Goal: Find specific page/section: Find specific page/section

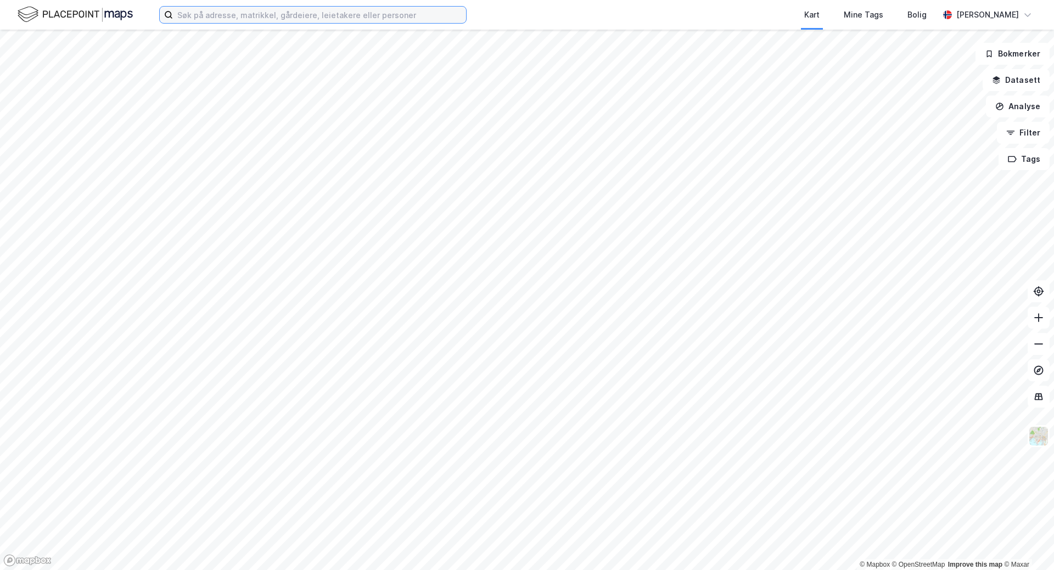
click at [310, 12] on input at bounding box center [319, 15] width 293 height 16
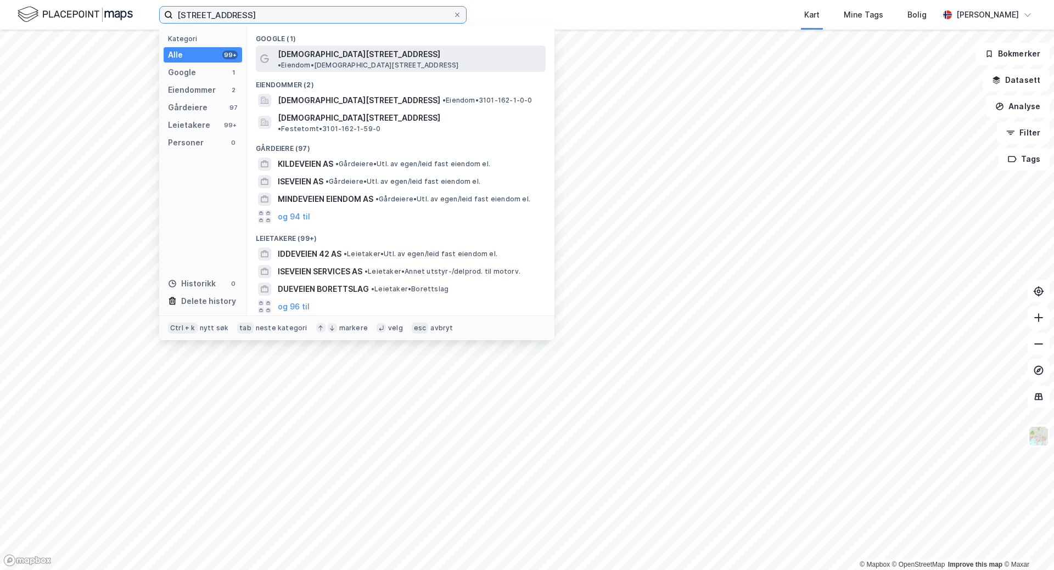
type input "[STREET_ADDRESS]"
click at [302, 48] on span "[DEMOGRAPHIC_DATA][STREET_ADDRESS]" at bounding box center [359, 54] width 162 height 13
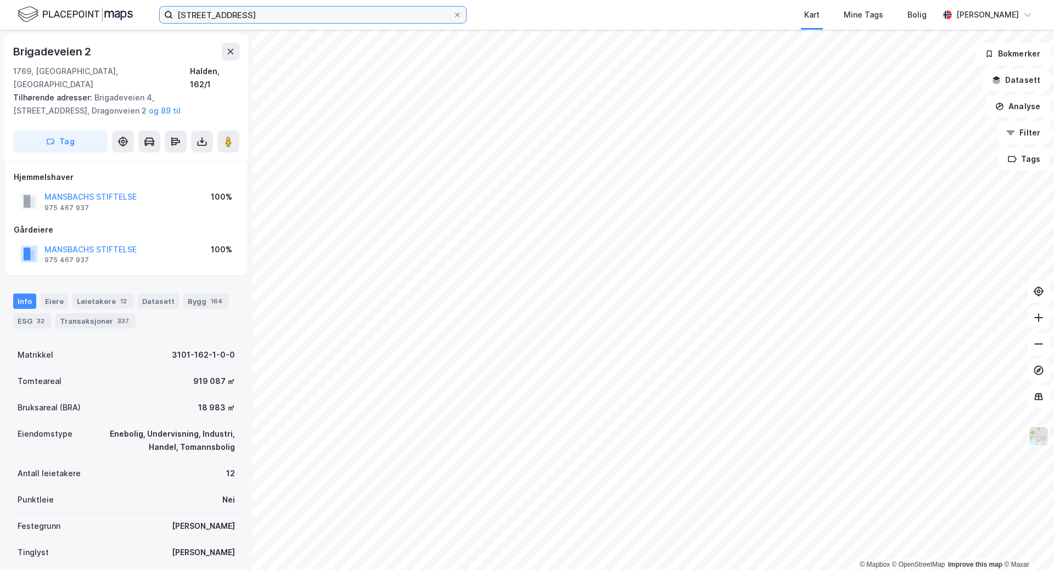
click at [248, 16] on input "[STREET_ADDRESS]" at bounding box center [313, 15] width 280 height 16
click at [362, 570] on html "iddeveien 42 Kart Mine Tags Bolig [PERSON_NAME] © Mapbox © OpenStreetMap Improv…" at bounding box center [527, 285] width 1054 height 570
